Goal: Check status: Check status

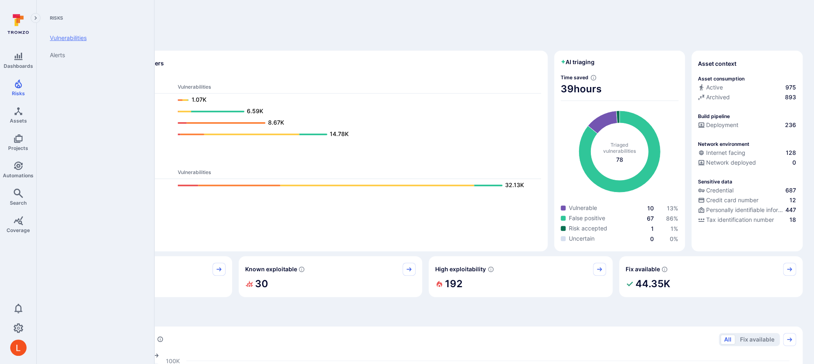
click at [73, 37] on link "Vulnerabilities" at bounding box center [93, 37] width 101 height 17
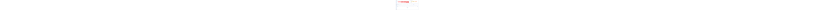
scroll to position [25, 0]
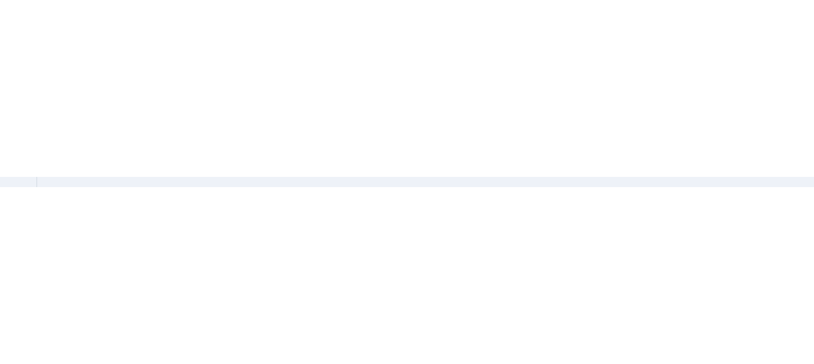
scroll to position [25, 0]
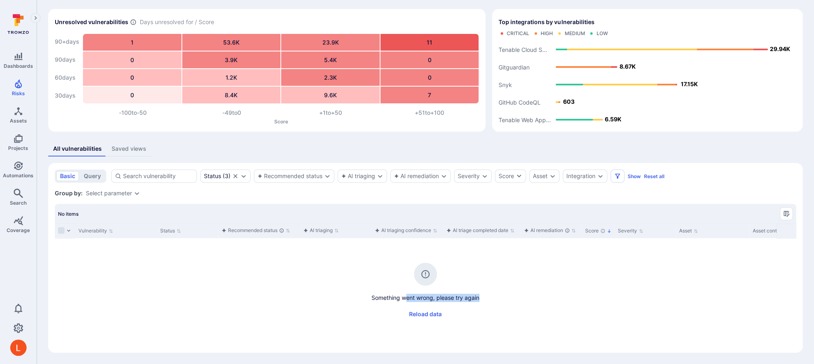
drag, startPoint x: 414, startPoint y: 300, endPoint x: 503, endPoint y: 299, distance: 89.5
click at [503, 10] on p "Something went wrong, please try again" at bounding box center [425, 298] width 741 height 8
click at [419, 10] on button "Reload data" at bounding box center [425, 314] width 42 height 13
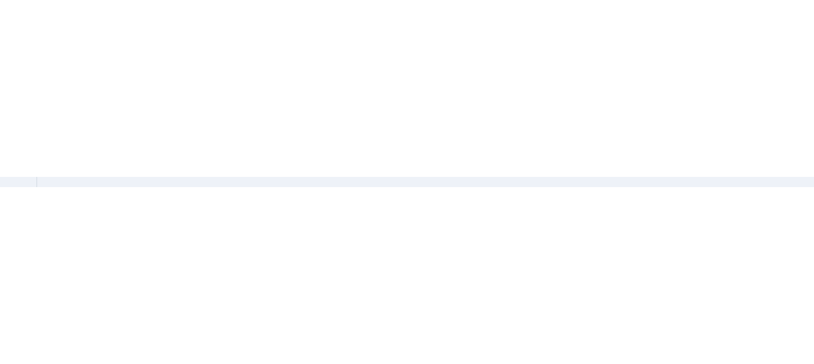
scroll to position [25, 0]
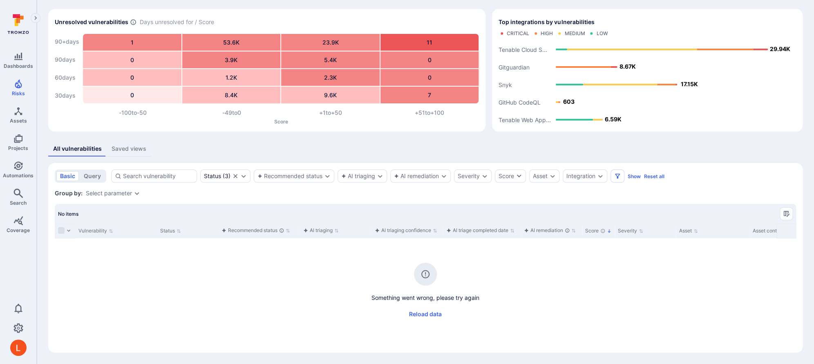
click at [740, 10] on div "Vulnerabilities Hide overview Add vulnerability Unresolved vulnerabilities Days…" at bounding box center [425, 169] width 777 height 389
click at [729, 10] on div "All vulnerabilities Saved views" at bounding box center [425, 148] width 754 height 15
